Goal: Communication & Community: Participate in discussion

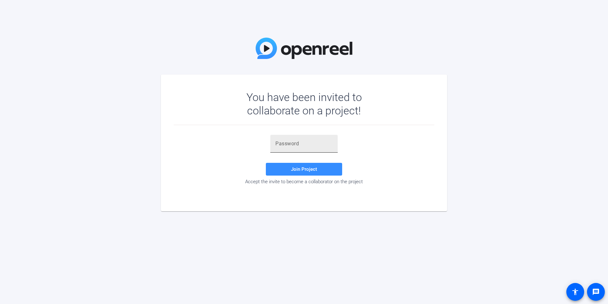
click at [305, 142] on input "text" at bounding box center [304, 144] width 57 height 8
paste input "7Ks^x("
type input "7Ks^x("
click at [309, 167] on span "Join Project" at bounding box center [304, 169] width 26 height 6
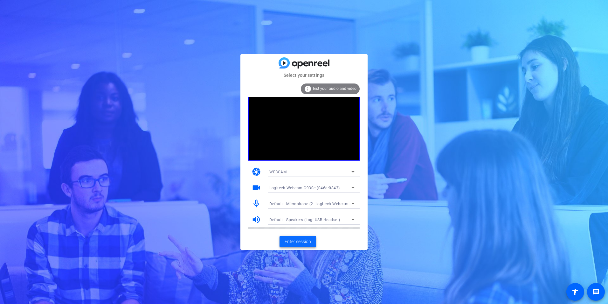
click at [307, 242] on span "Enter session" at bounding box center [298, 241] width 26 height 7
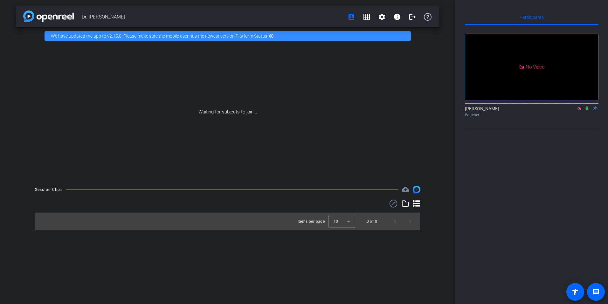
click at [587, 110] on icon at bounding box center [587, 108] width 3 height 4
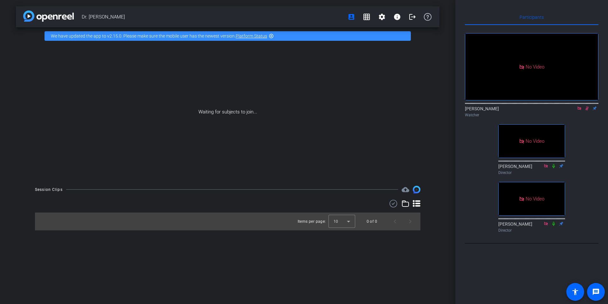
click at [586, 110] on icon at bounding box center [587, 108] width 5 height 4
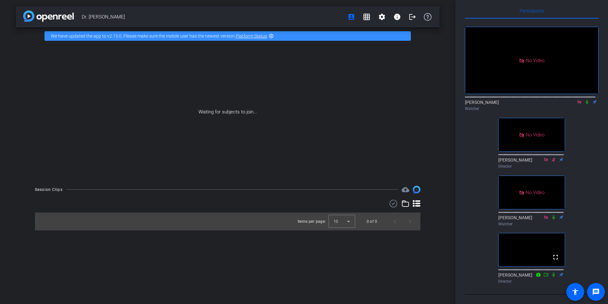
scroll to position [23, 0]
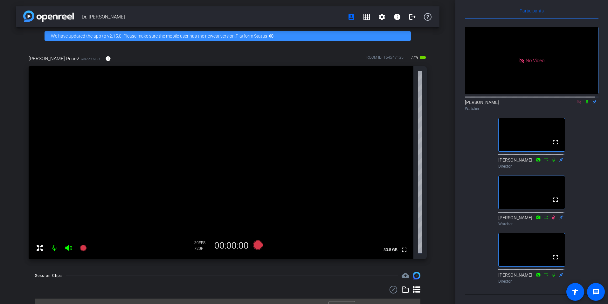
drag, startPoint x: 584, startPoint y: 94, endPoint x: 588, endPoint y: 114, distance: 20.8
click at [585, 100] on icon at bounding box center [587, 102] width 5 height 4
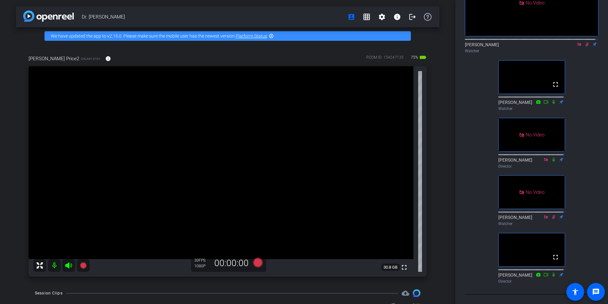
scroll to position [0, 0]
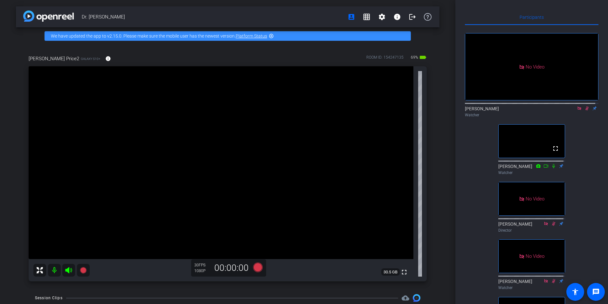
click at [586, 110] on icon at bounding box center [588, 108] width 4 height 4
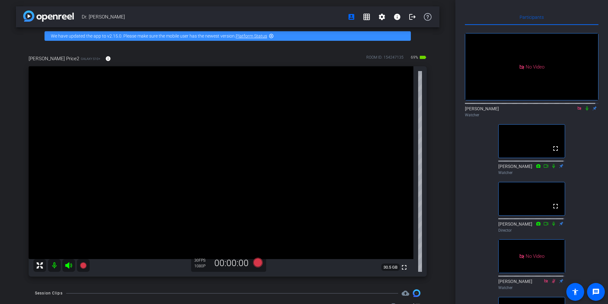
click at [585, 110] on icon at bounding box center [587, 108] width 5 height 4
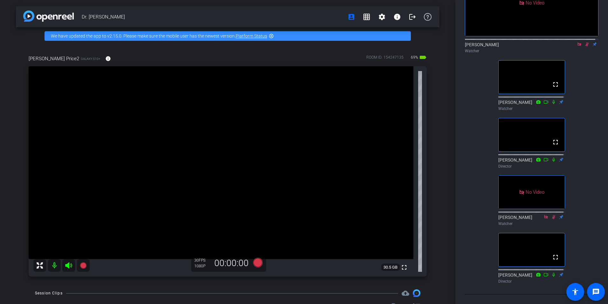
scroll to position [95, 0]
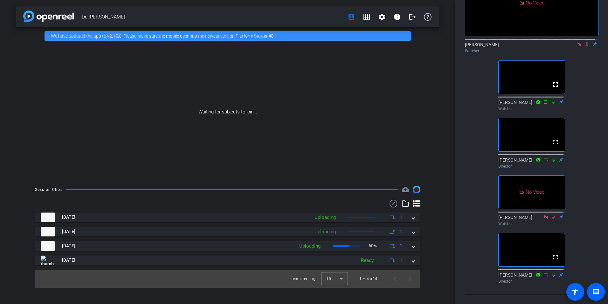
click at [585, 42] on icon at bounding box center [587, 44] width 5 height 4
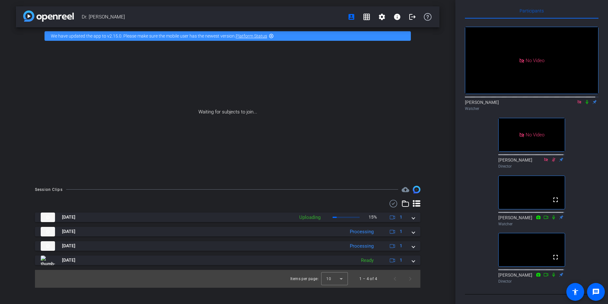
scroll to position [23, 0]
drag, startPoint x: 585, startPoint y: 92, endPoint x: 506, endPoint y: 42, distance: 93.2
click at [585, 100] on icon at bounding box center [587, 102] width 5 height 4
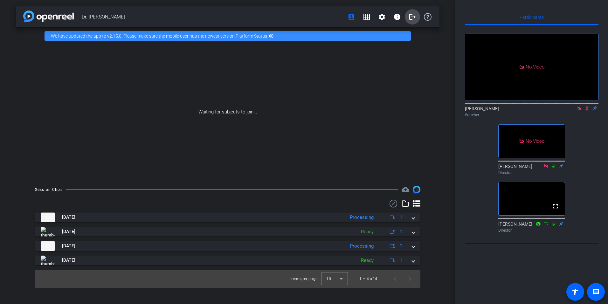
click at [413, 17] on mat-icon "logout" at bounding box center [413, 17] width 8 height 8
